Goal: Transaction & Acquisition: Register for event/course

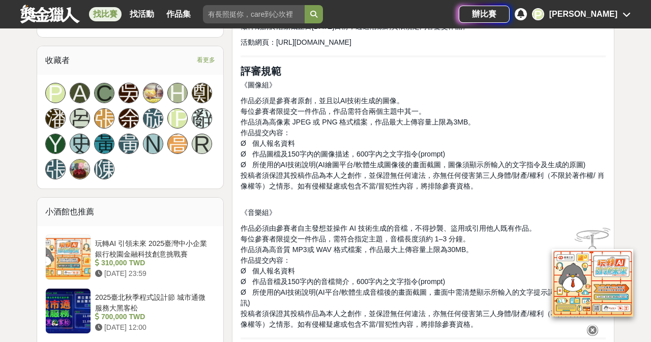
scroll to position [651, 0]
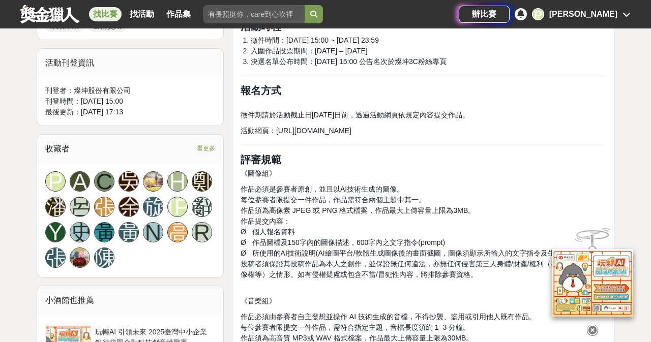
click at [313, 128] on span "https://events.tk3c.com/events_net/2025AIpainting/" at bounding box center [313, 131] width 75 height 8
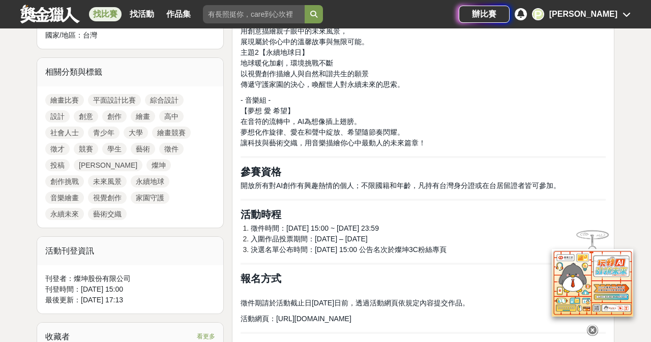
scroll to position [385, 0]
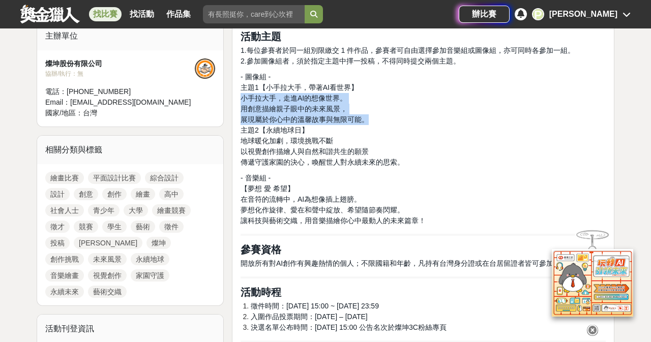
drag, startPoint x: 383, startPoint y: 117, endPoint x: 233, endPoint y: 99, distance: 150.2
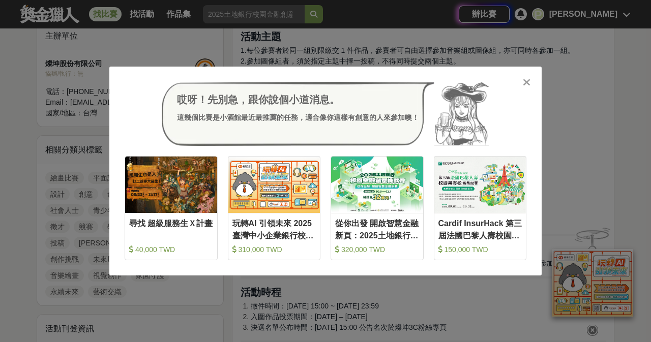
click at [526, 82] on icon at bounding box center [527, 82] width 8 height 10
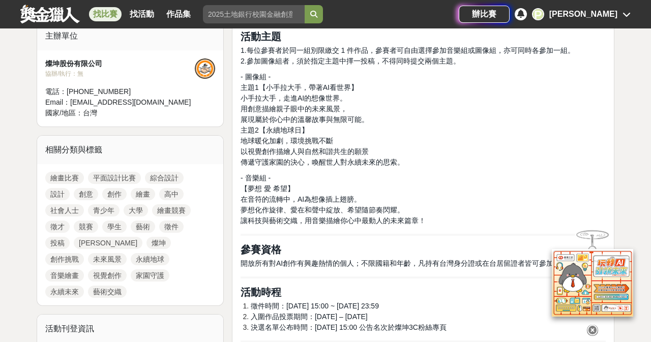
click at [334, 2] on div "找比賽 找活動 作品集 美術創作素養 金門觀光 繼光盃 主辦單位 學校美術教育 揮灑汗水" at bounding box center [239, 14] width 438 height 28
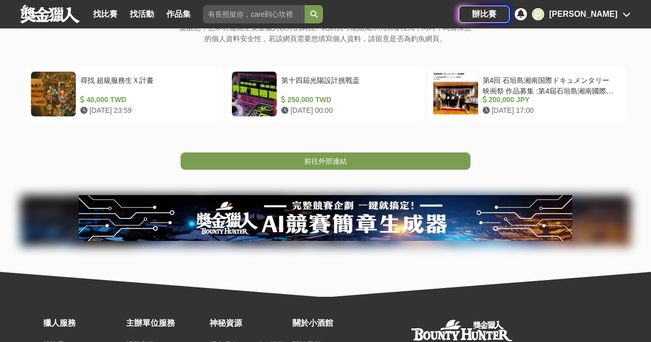
scroll to position [91, 0]
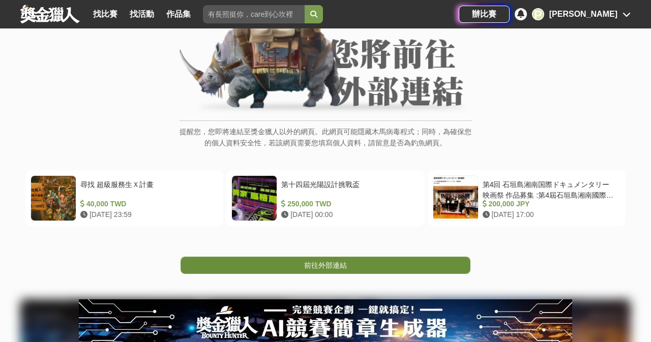
click at [339, 262] on span "前往外部連結" at bounding box center [325, 265] width 43 height 8
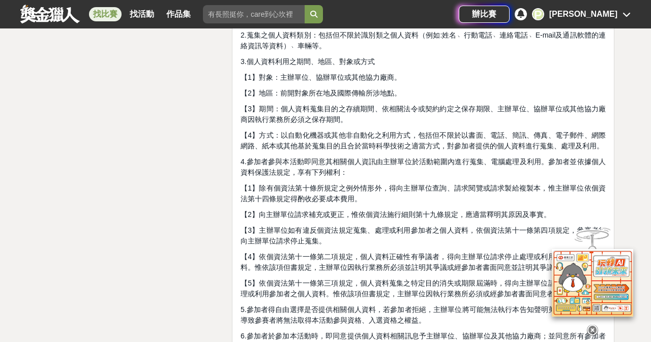
scroll to position [2417, 0]
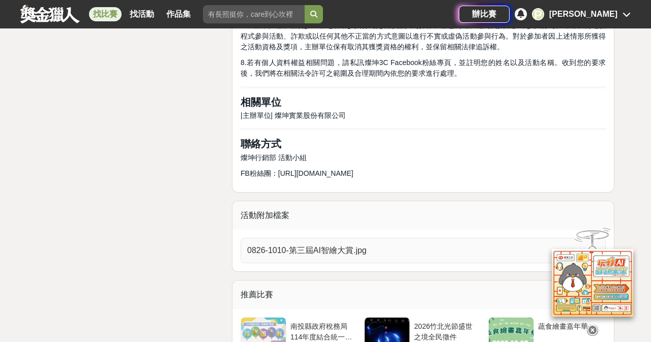
click at [333, 245] on span "0826-1010-第三屆AI智繪大賞.jpg" at bounding box center [417, 251] width 340 height 12
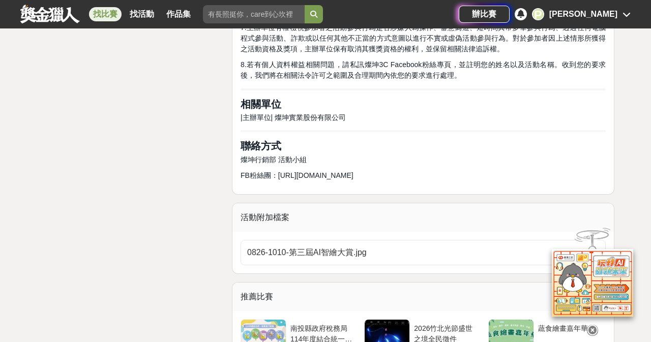
scroll to position [2327, 0]
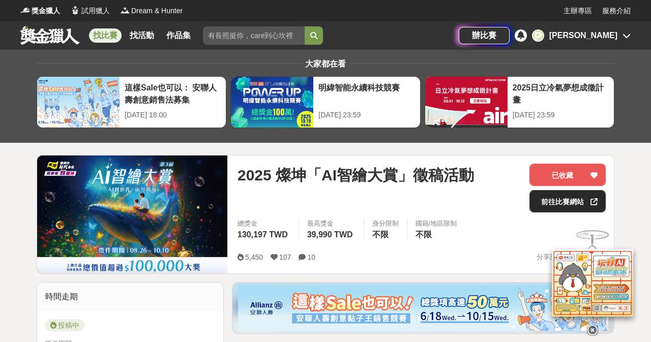
click at [575, 200] on link "前往比賽網站" at bounding box center [568, 201] width 76 height 22
click at [605, 35] on div "[PERSON_NAME]" at bounding box center [583, 36] width 68 height 12
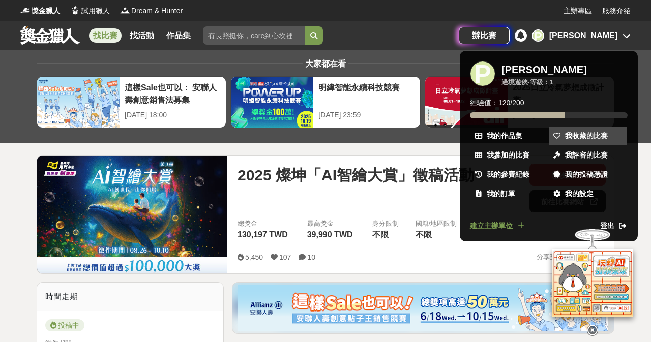
click at [579, 136] on span "我收藏的比賽" at bounding box center [586, 136] width 43 height 11
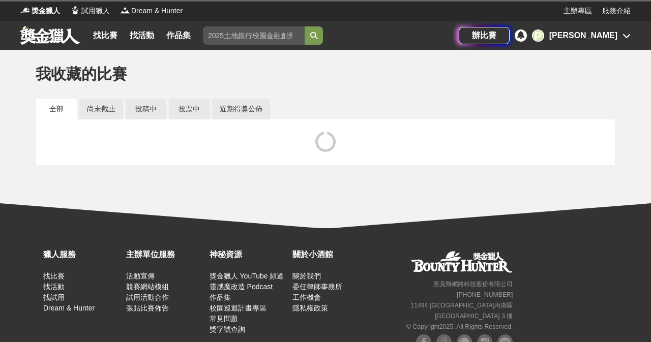
click at [597, 43] on div "辦比賽 P Pei Ling Tsai" at bounding box center [545, 35] width 172 height 28
click at [597, 35] on div "[PERSON_NAME]" at bounding box center [583, 36] width 68 height 12
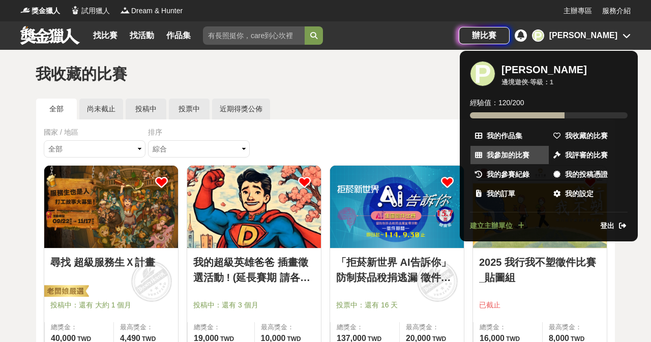
click at [529, 155] on span "我參加的比賽" at bounding box center [508, 155] width 43 height 11
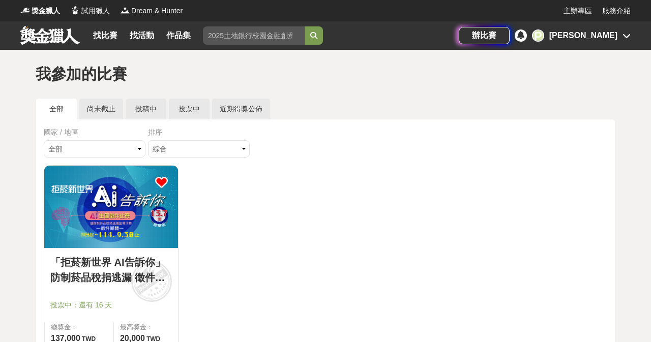
click at [581, 33] on div "[PERSON_NAME]" at bounding box center [583, 36] width 68 height 12
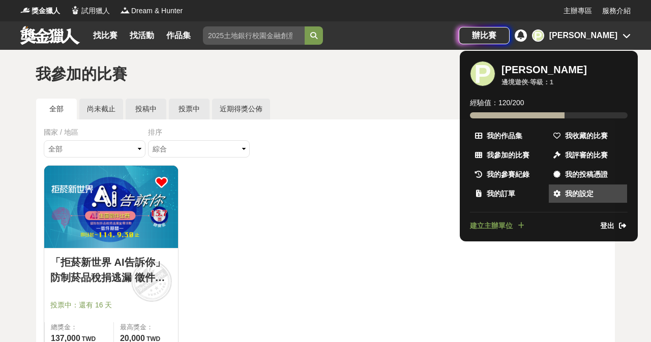
click at [583, 187] on link "我的設定" at bounding box center [588, 194] width 78 height 18
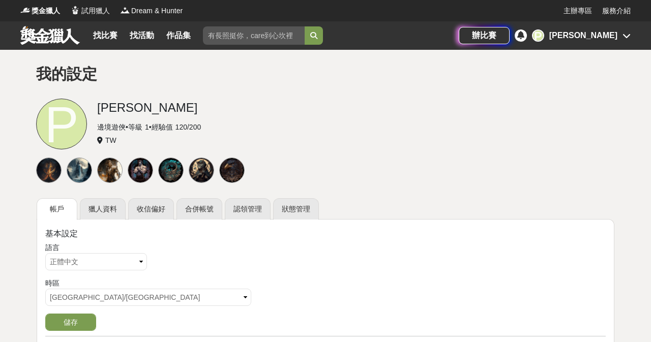
scroll to position [81, 0]
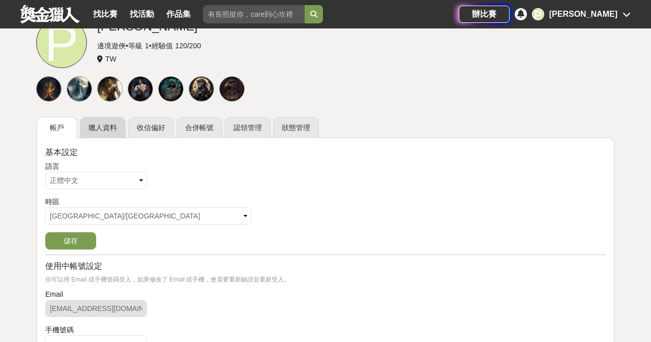
click at [95, 122] on link "獵人資料" at bounding box center [103, 127] width 46 height 21
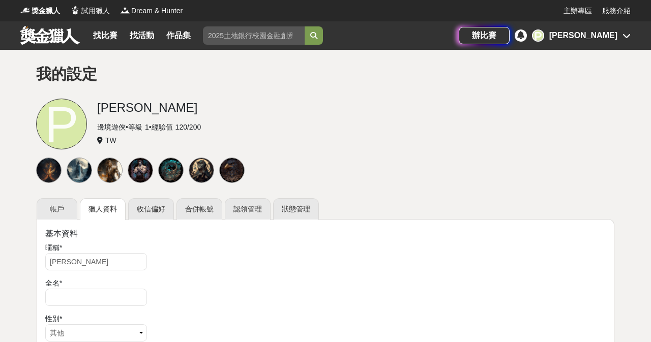
click at [595, 40] on div "[PERSON_NAME]" at bounding box center [583, 36] width 68 height 12
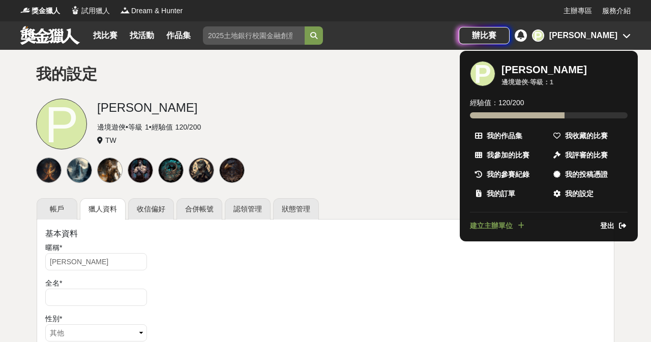
click at [610, 225] on span "登出" at bounding box center [607, 226] width 14 height 11
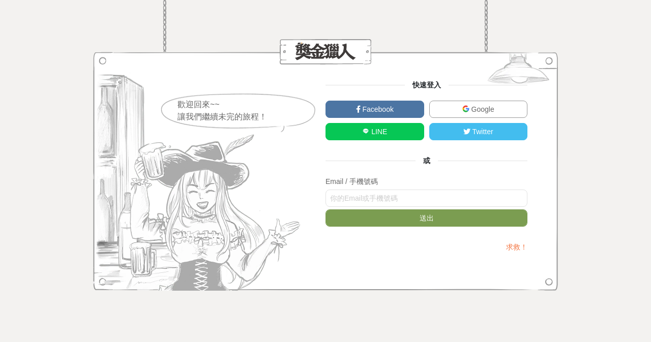
click at [501, 99] on div "快速登入 Facebook Google LINE Twitter 或 Email / 手機號碼 送出 求救！" at bounding box center [427, 171] width 202 height 183
click at [495, 108] on link "Google" at bounding box center [478, 109] width 99 height 17
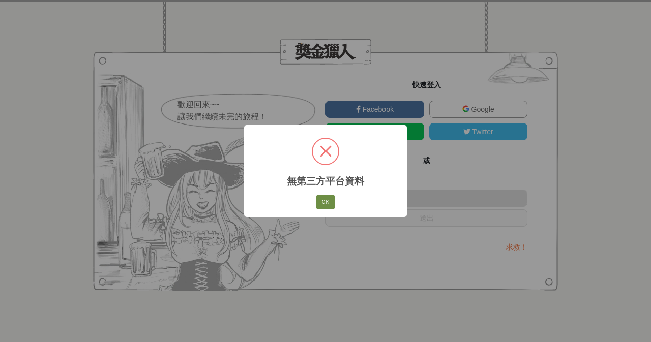
click at [330, 201] on button "OK" at bounding box center [325, 202] width 18 height 14
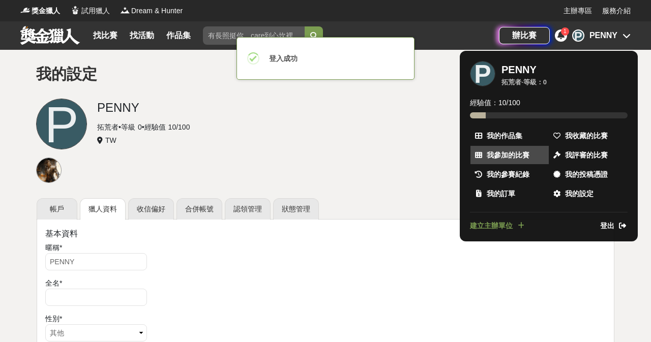
click at [519, 153] on span "我參加的比賽" at bounding box center [508, 155] width 43 height 11
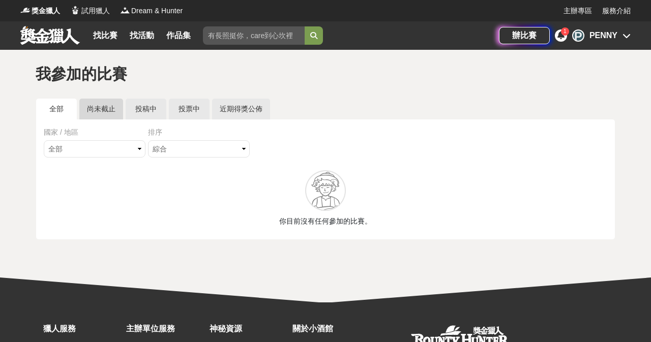
click at [110, 115] on link "尚未截止" at bounding box center [101, 109] width 44 height 21
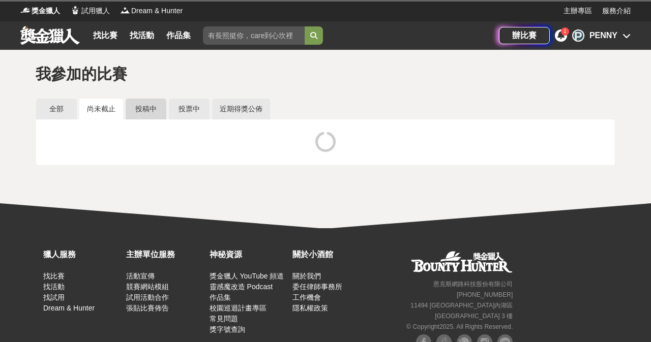
click at [150, 112] on link "投稿中" at bounding box center [146, 109] width 41 height 21
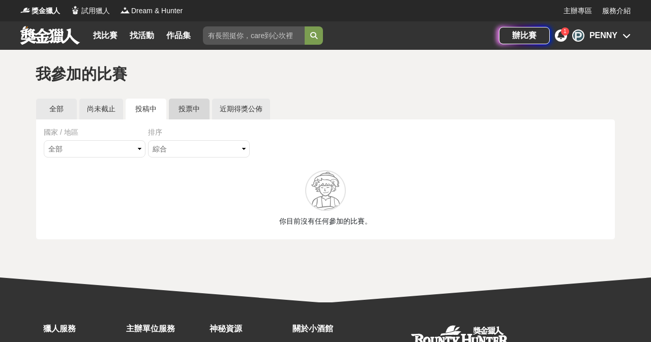
click at [192, 107] on link "投票中" at bounding box center [189, 109] width 41 height 21
click at [145, 109] on link "投稿中" at bounding box center [146, 109] width 41 height 21
click at [604, 36] on div "PENNY" at bounding box center [604, 36] width 28 height 12
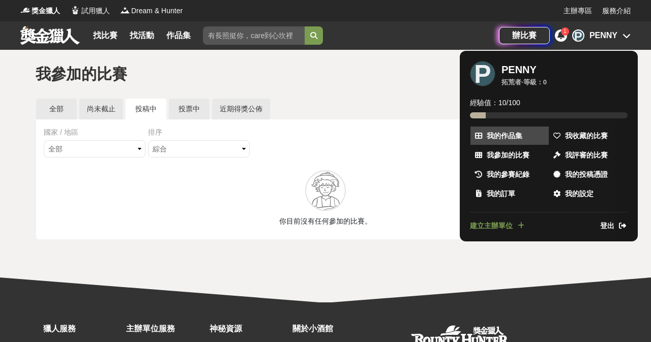
click at [519, 132] on span "我的作品集" at bounding box center [505, 136] width 36 height 11
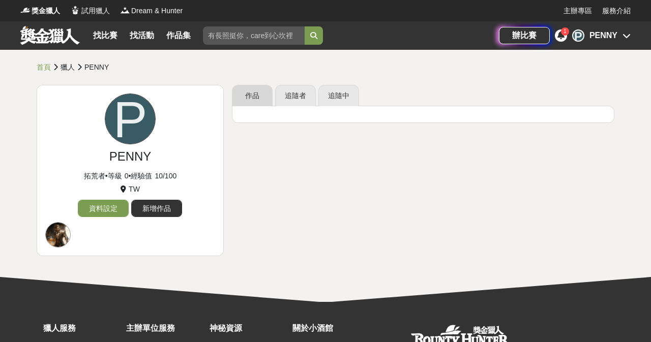
click at [268, 94] on link "作品" at bounding box center [252, 95] width 41 height 21
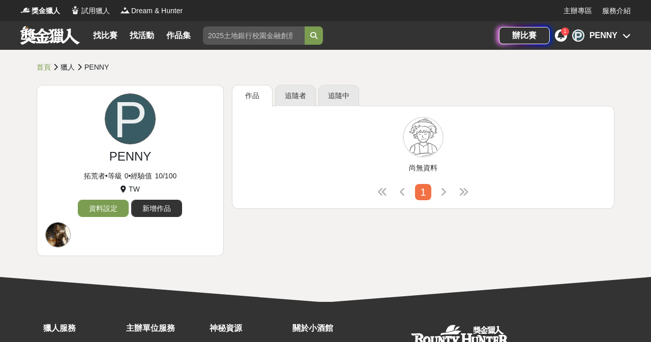
click at [594, 40] on div "PENNY" at bounding box center [604, 36] width 28 height 12
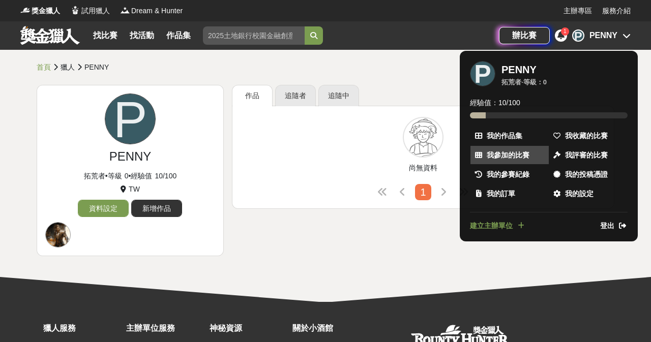
click at [509, 157] on span "我參加的比賽" at bounding box center [508, 155] width 43 height 11
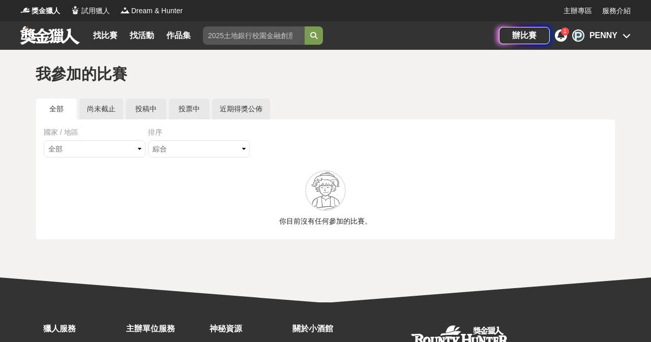
click at [605, 36] on div "PENNY" at bounding box center [604, 36] width 28 height 12
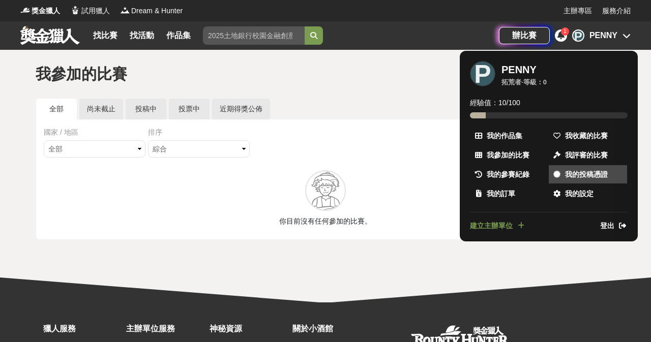
click at [591, 174] on span "我的投稿憑證" at bounding box center [586, 174] width 43 height 11
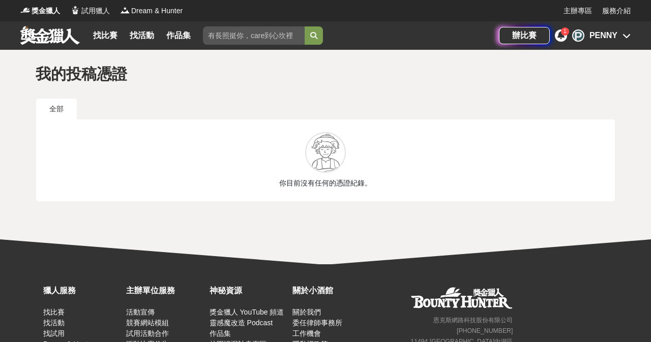
click at [630, 39] on icon at bounding box center [627, 36] width 8 height 8
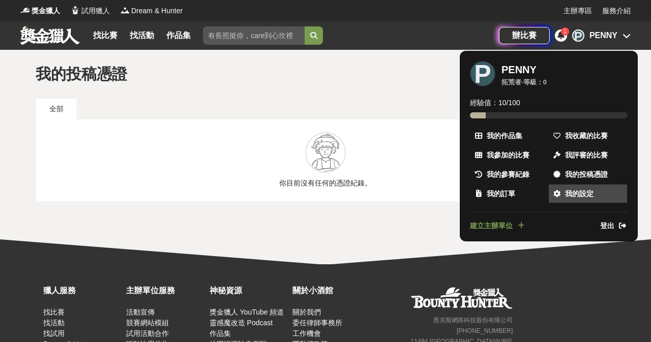
click at [588, 197] on span "我的設定" at bounding box center [579, 194] width 28 height 11
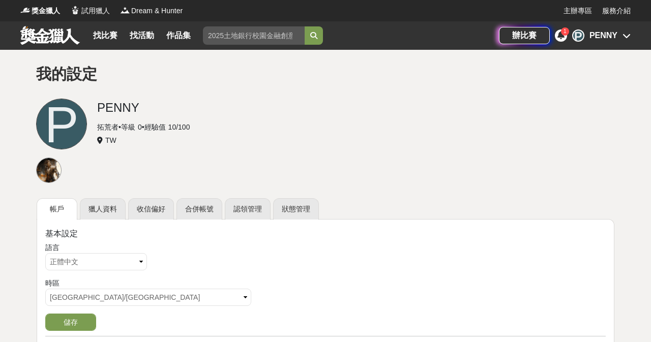
click at [608, 33] on div "PENNY" at bounding box center [604, 36] width 28 height 12
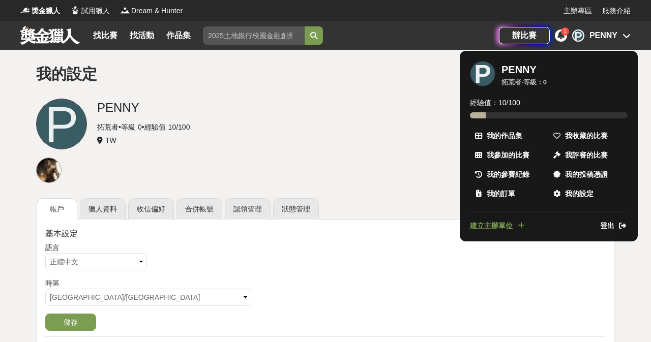
click at [605, 226] on span "登出" at bounding box center [607, 226] width 14 height 11
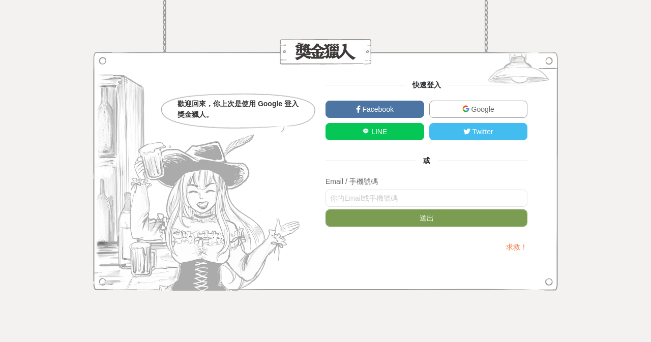
click at [484, 108] on span "Google" at bounding box center [482, 109] width 25 height 8
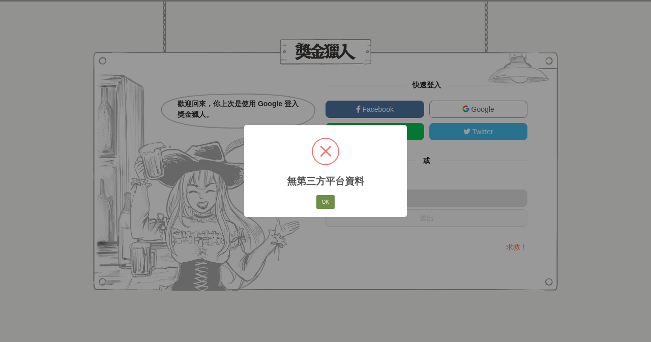
click at [335, 198] on button "OK" at bounding box center [325, 202] width 18 height 14
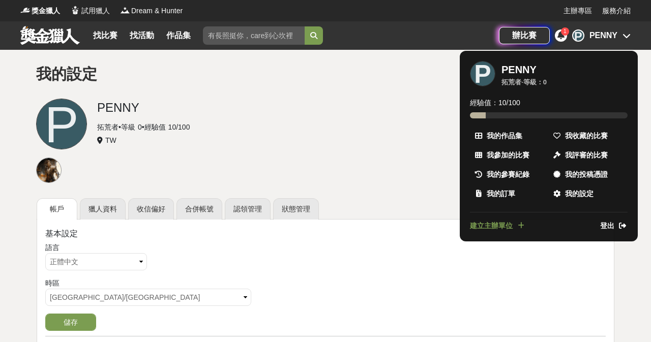
click at [613, 222] on span "登出" at bounding box center [607, 226] width 14 height 11
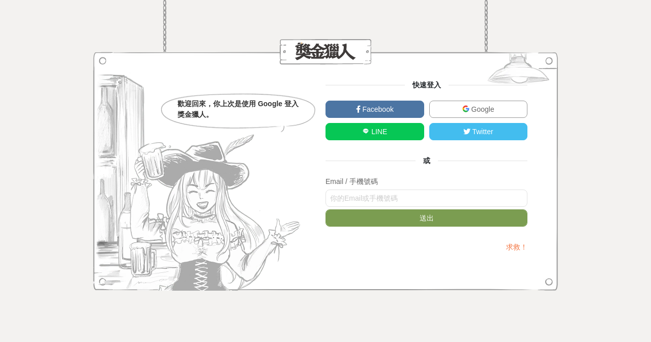
click at [479, 98] on div "快速登入 Facebook Google LINE Twitter 或 Email / 手機號碼 送出 求救！" at bounding box center [427, 171] width 202 height 183
click at [480, 107] on span "Google" at bounding box center [482, 109] width 25 height 8
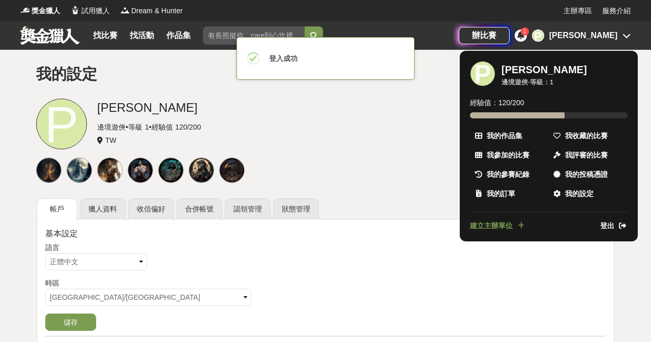
click at [401, 155] on div at bounding box center [325, 171] width 651 height 342
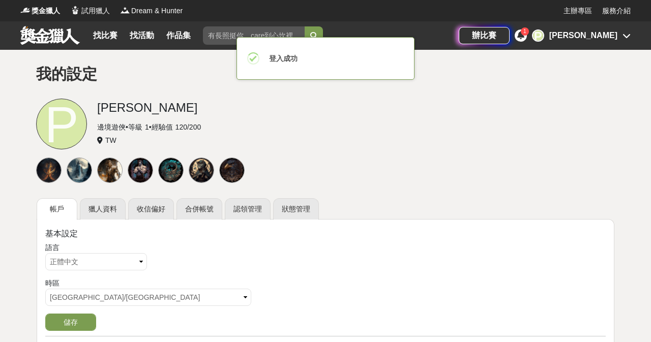
click at [599, 33] on div "[PERSON_NAME]" at bounding box center [583, 36] width 68 height 12
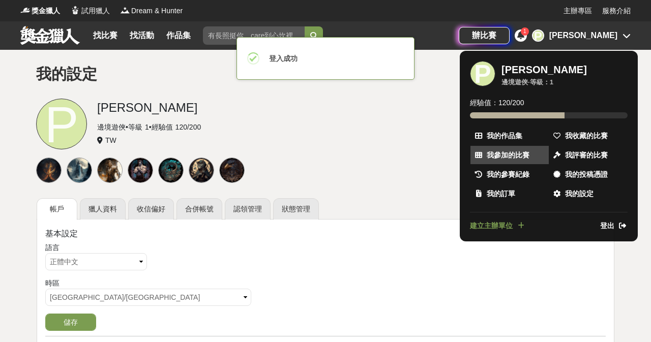
click at [531, 154] on link "我參加的比賽" at bounding box center [510, 155] width 78 height 18
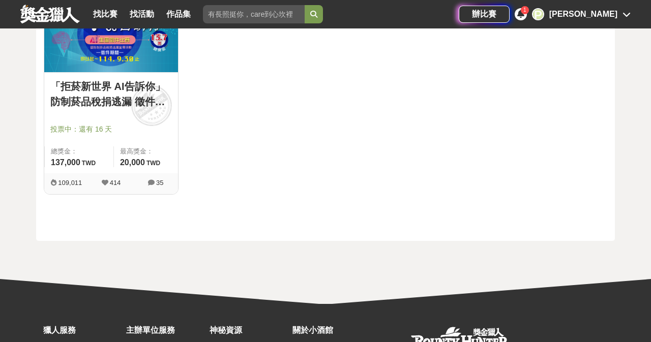
scroll to position [84, 0]
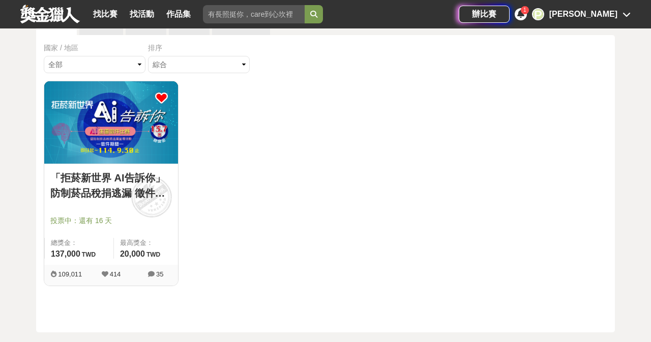
click at [139, 152] on img at bounding box center [111, 122] width 134 height 82
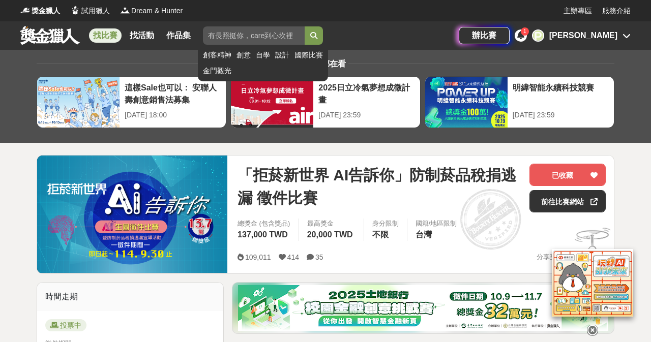
click at [238, 40] on input "search" at bounding box center [254, 35] width 102 height 18
type input "h"
type input "燦坤"
click at [315, 36] on button "submit" at bounding box center [314, 35] width 18 height 18
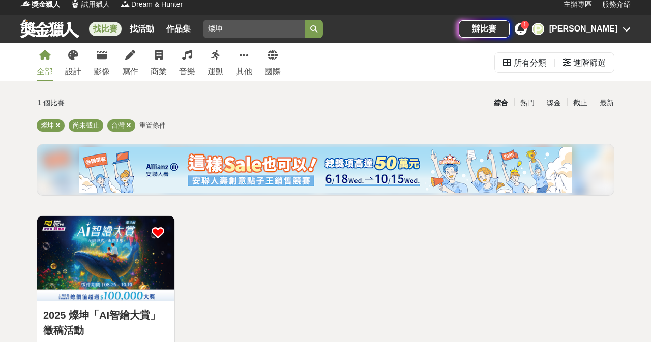
scroll to position [229, 0]
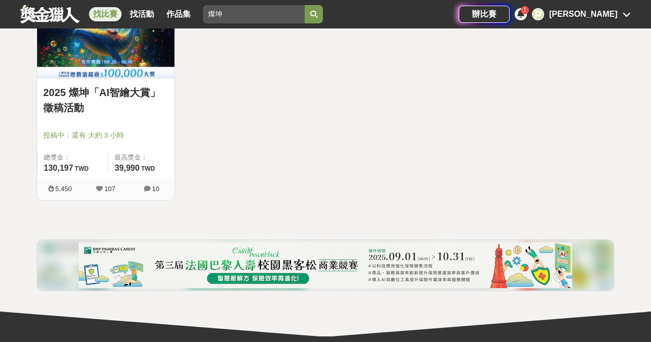
click at [139, 117] on div at bounding box center [108, 121] width 131 height 12
click at [132, 71] on img at bounding box center [105, 35] width 137 height 85
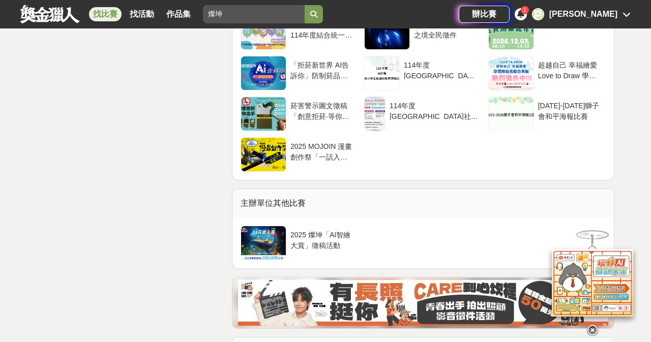
scroll to position [2524, 0]
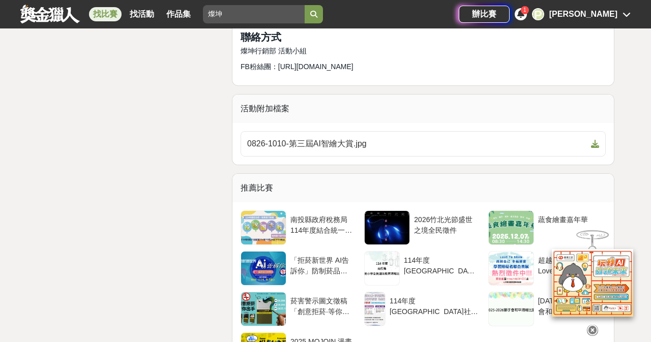
drag, startPoint x: 406, startPoint y: 65, endPoint x: 278, endPoint y: 65, distance: 128.7
click at [278, 65] on p "FB粉絲團：[URL][DOMAIN_NAME]" at bounding box center [423, 67] width 365 height 11
copy span "[URL][DOMAIN_NAME]"
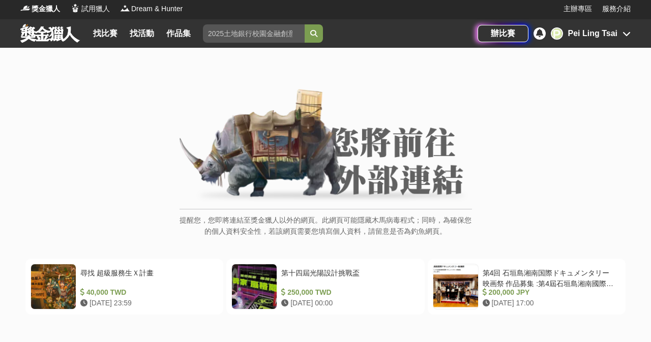
scroll to position [260, 0]
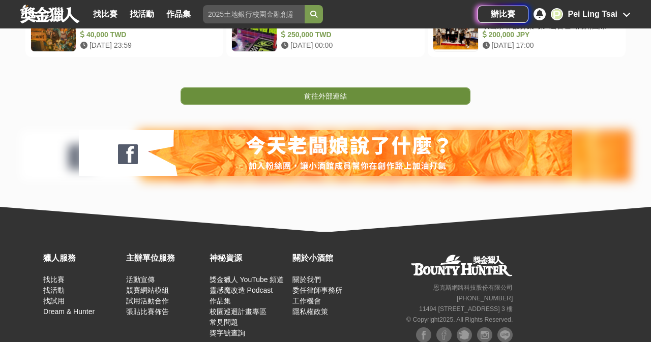
click at [362, 90] on link "前往外部連結" at bounding box center [326, 95] width 290 height 17
